Goal: Check status: Check status

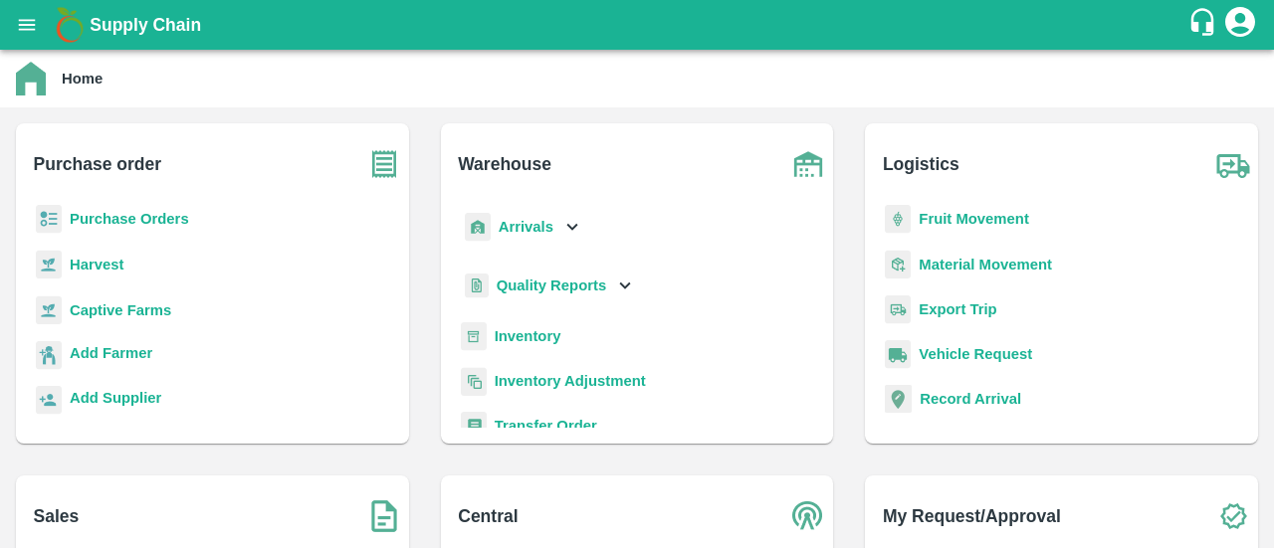
click at [145, 221] on b "Purchase Orders" at bounding box center [129, 219] width 119 height 16
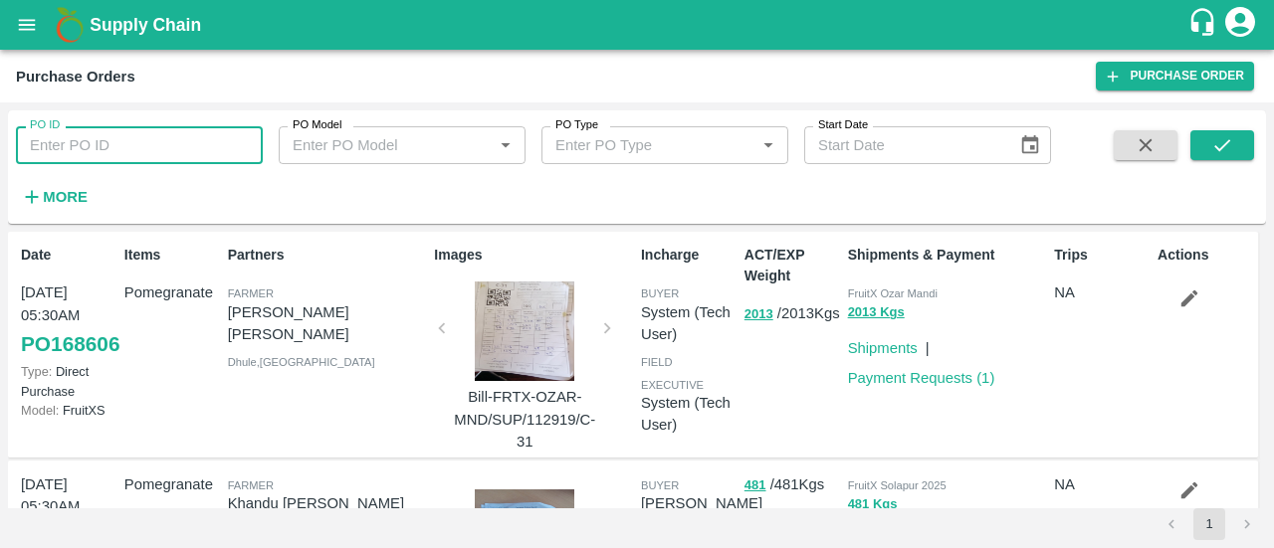
click at [76, 153] on input "PO ID" at bounding box center [139, 145] width 247 height 38
paste input "1722"
type input "1722"
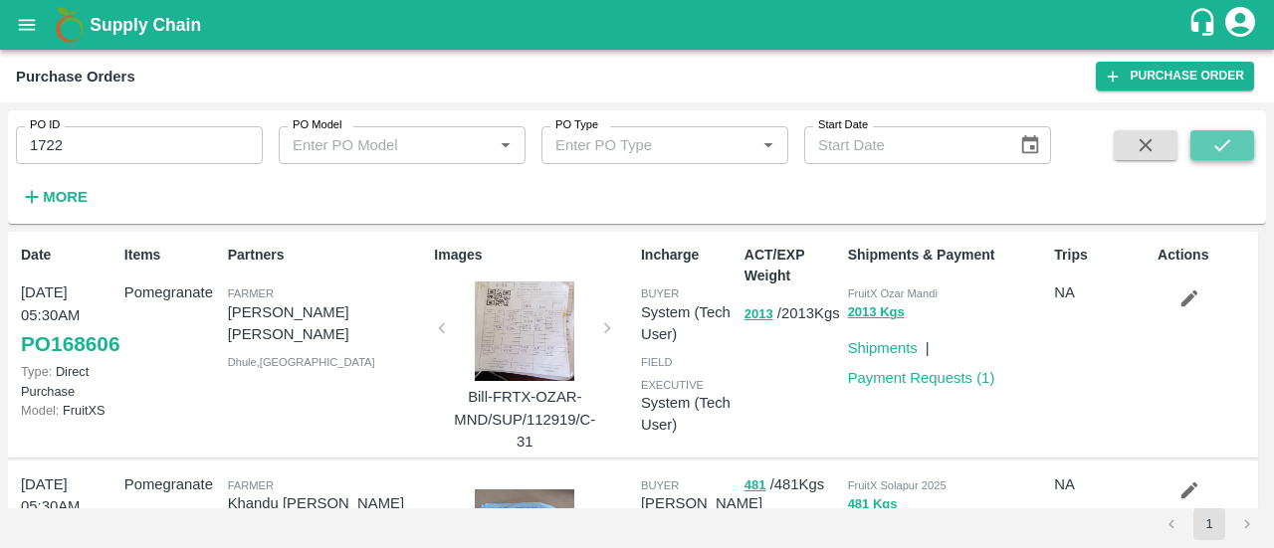
click at [1220, 143] on icon "submit" at bounding box center [1222, 145] width 22 height 22
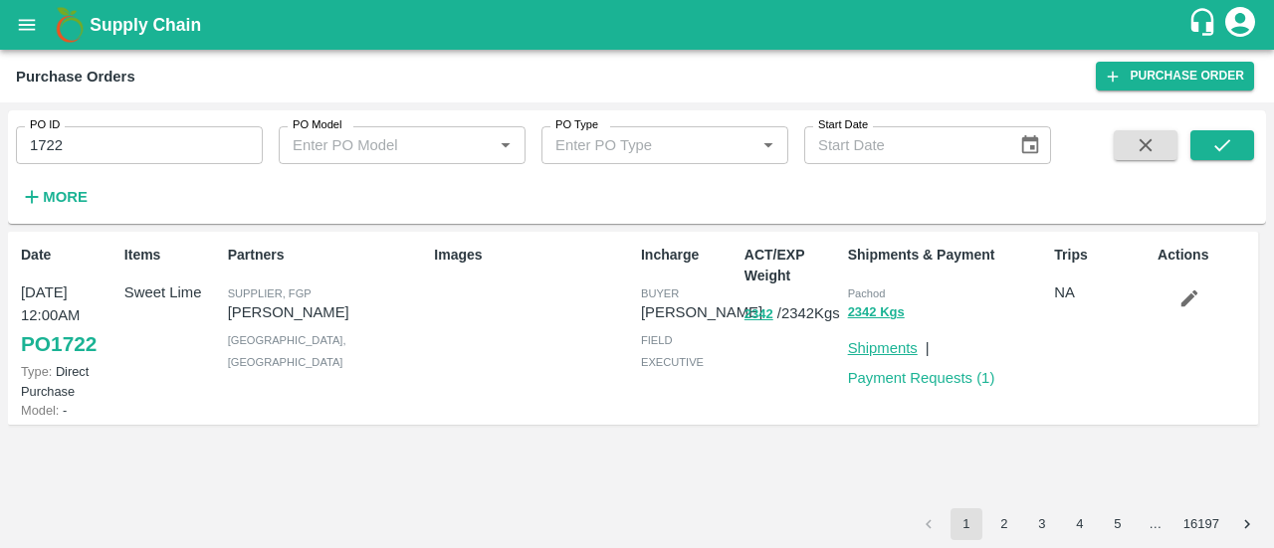
click at [850, 351] on link "Shipments" at bounding box center [883, 348] width 70 height 16
